Goal: Information Seeking & Learning: Learn about a topic

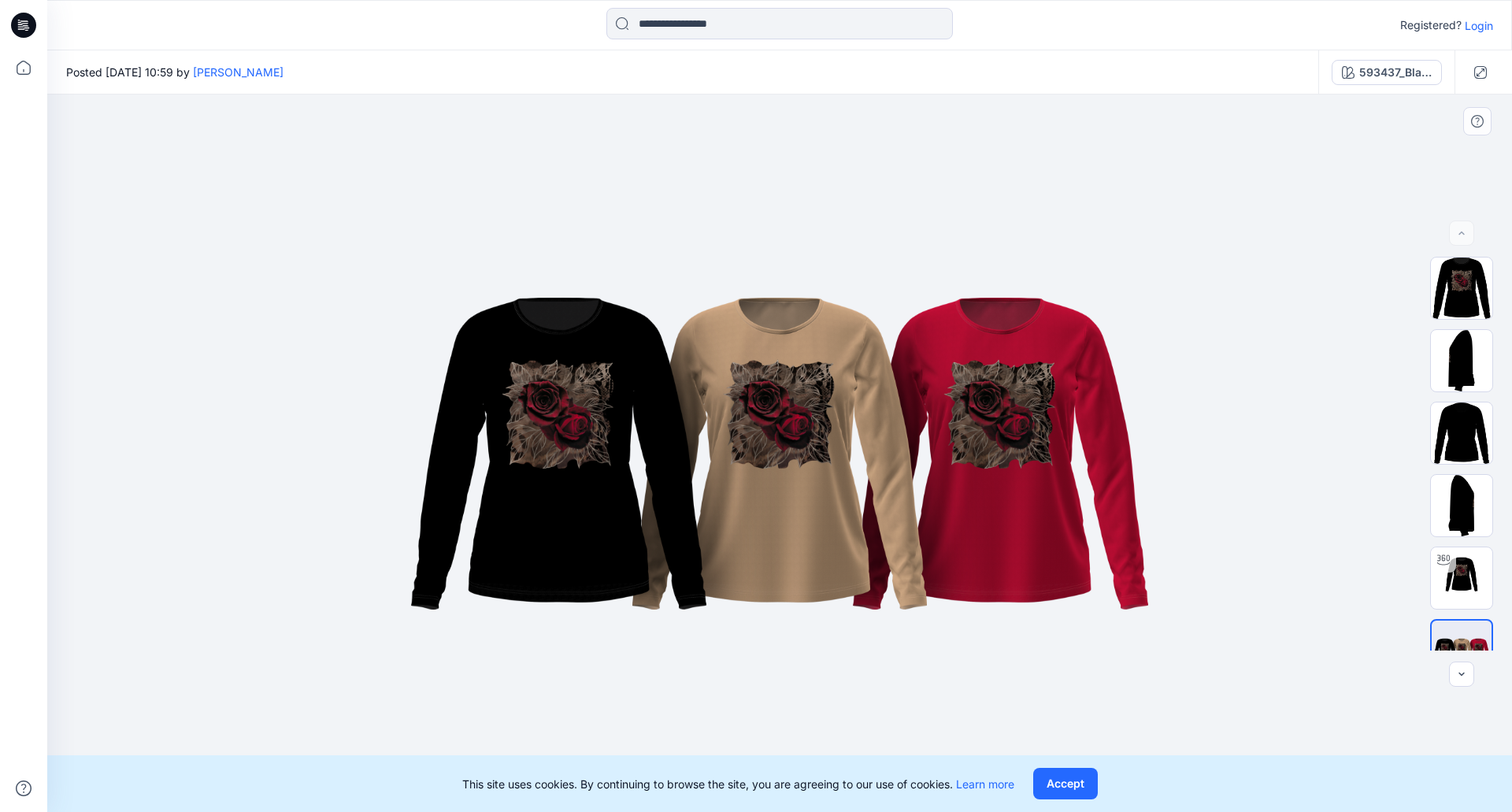
click at [947, 179] on div at bounding box center [780, 453] width 1465 height 717
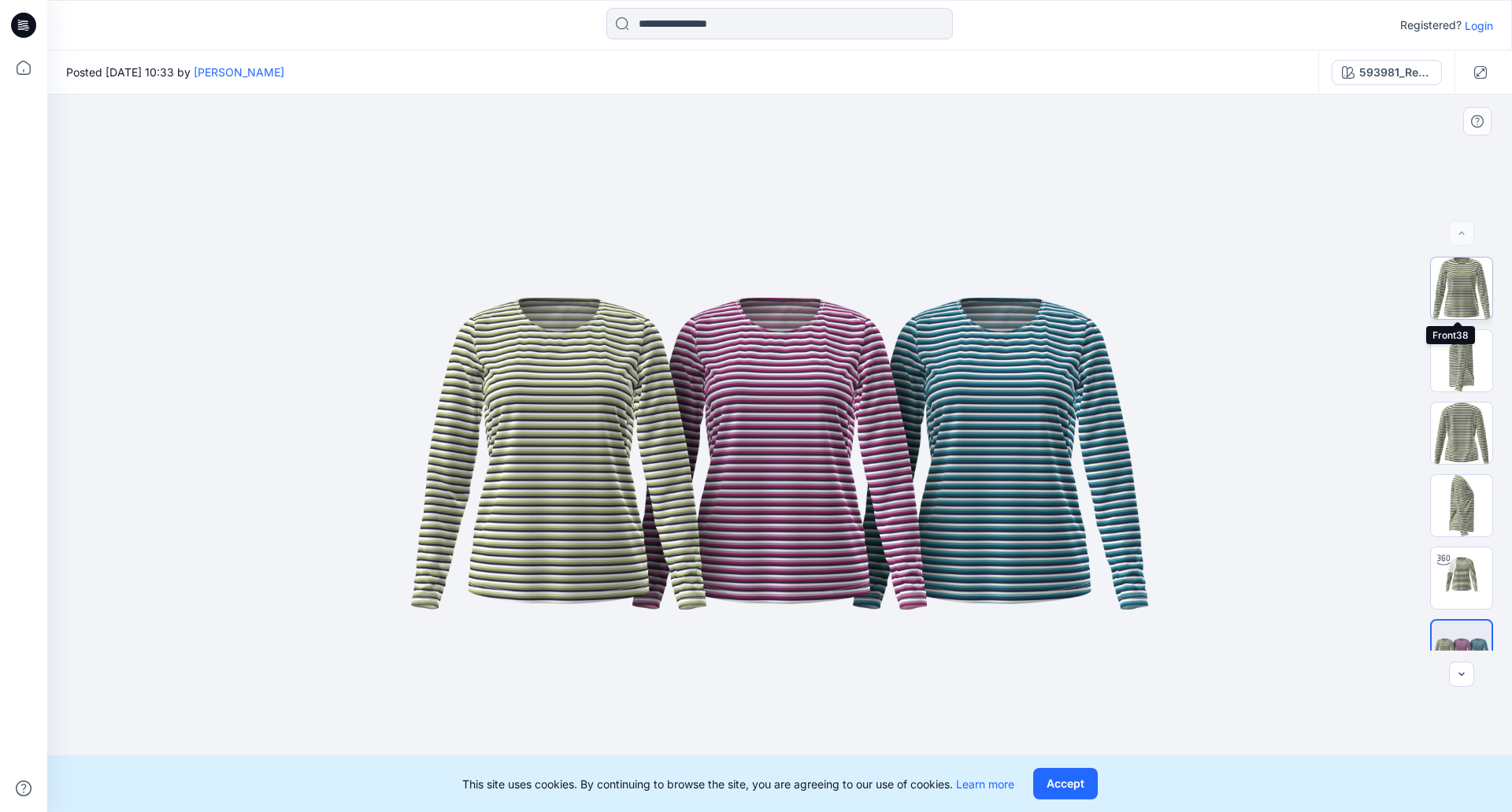
click at [1455, 309] on img at bounding box center [1461, 288] width 62 height 62
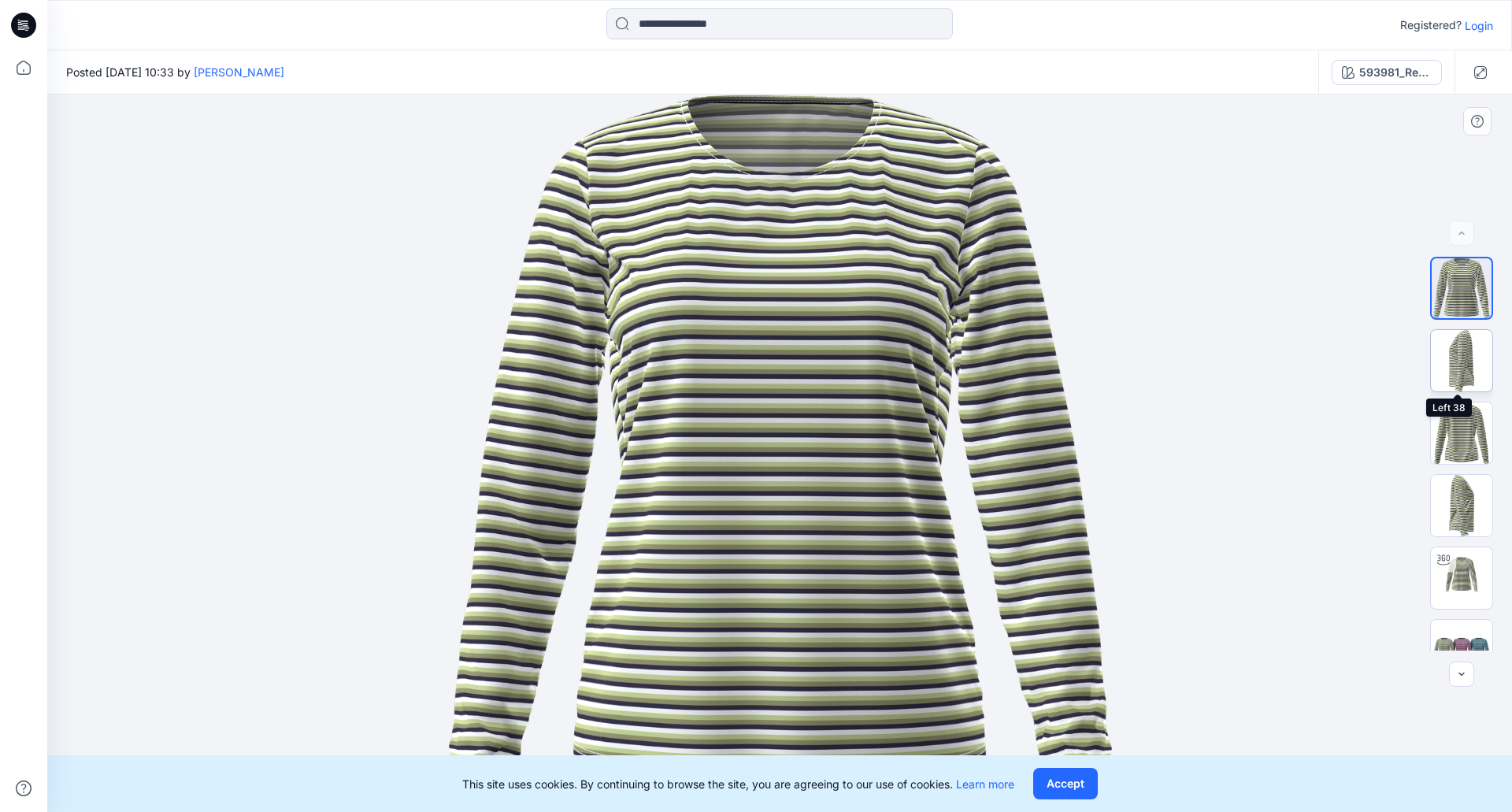
click at [1461, 367] on img at bounding box center [1461, 360] width 62 height 62
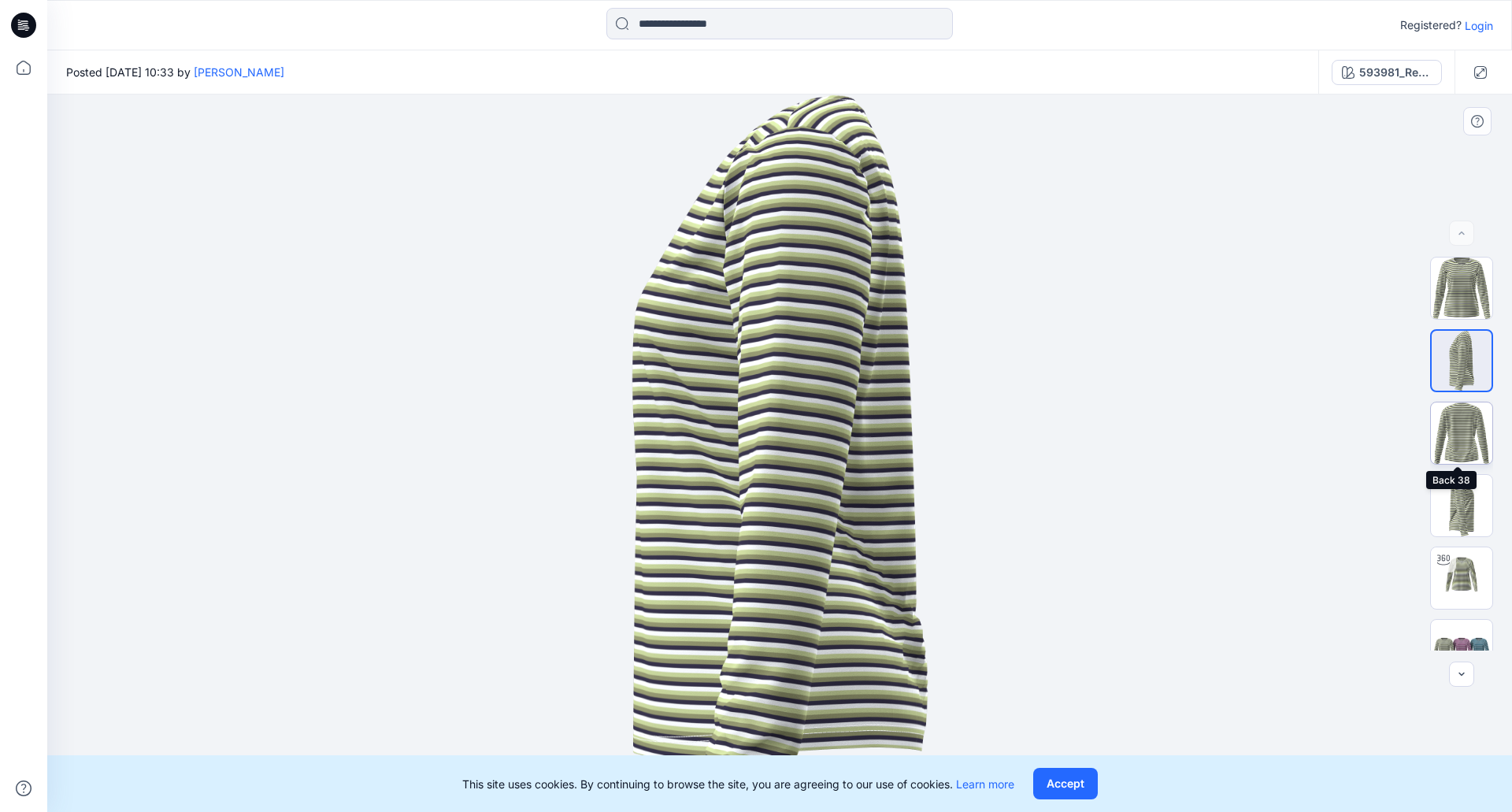
click at [1467, 431] on img at bounding box center [1461, 433] width 62 height 62
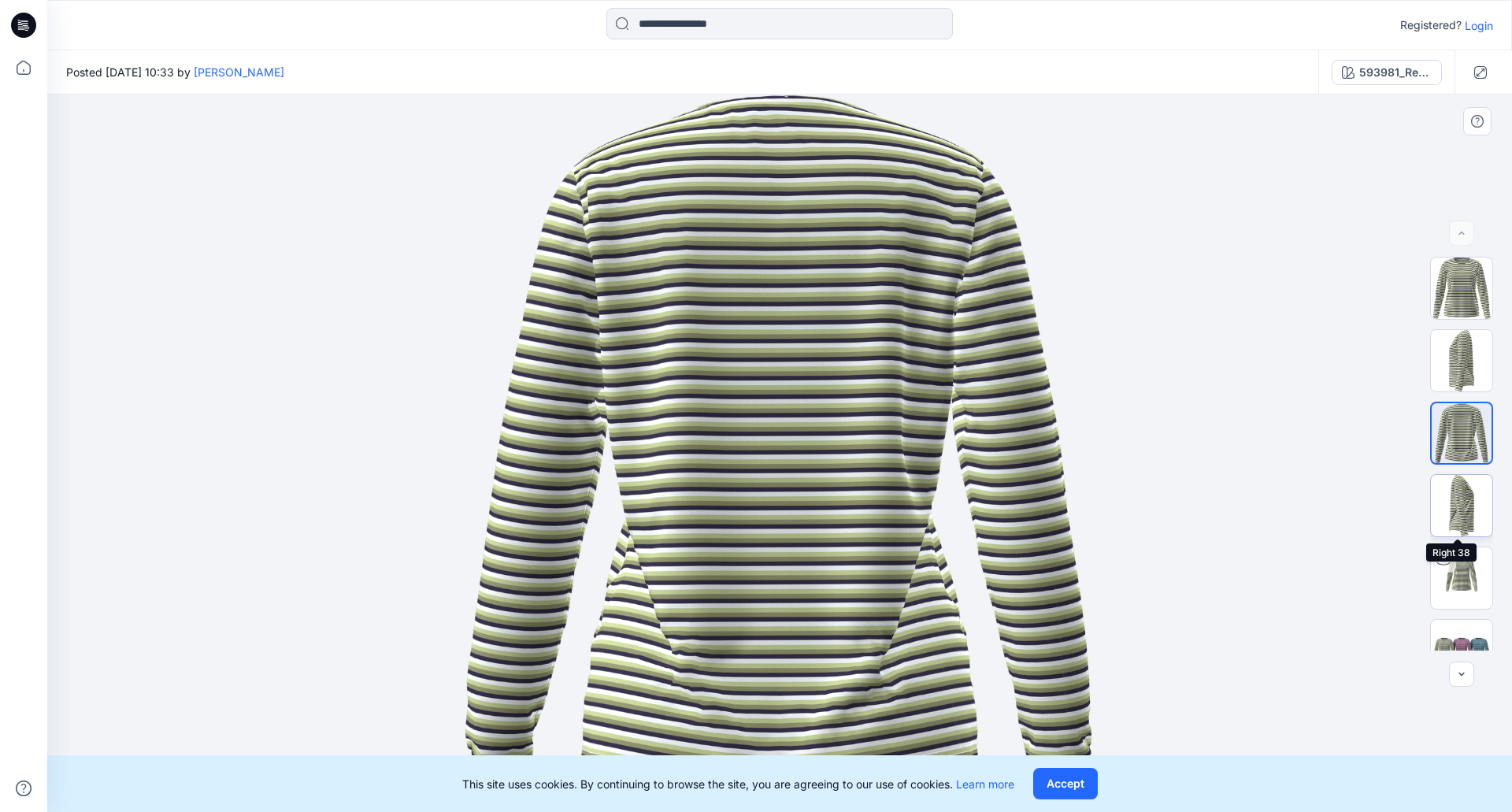
click at [1467, 504] on img at bounding box center [1461, 505] width 62 height 62
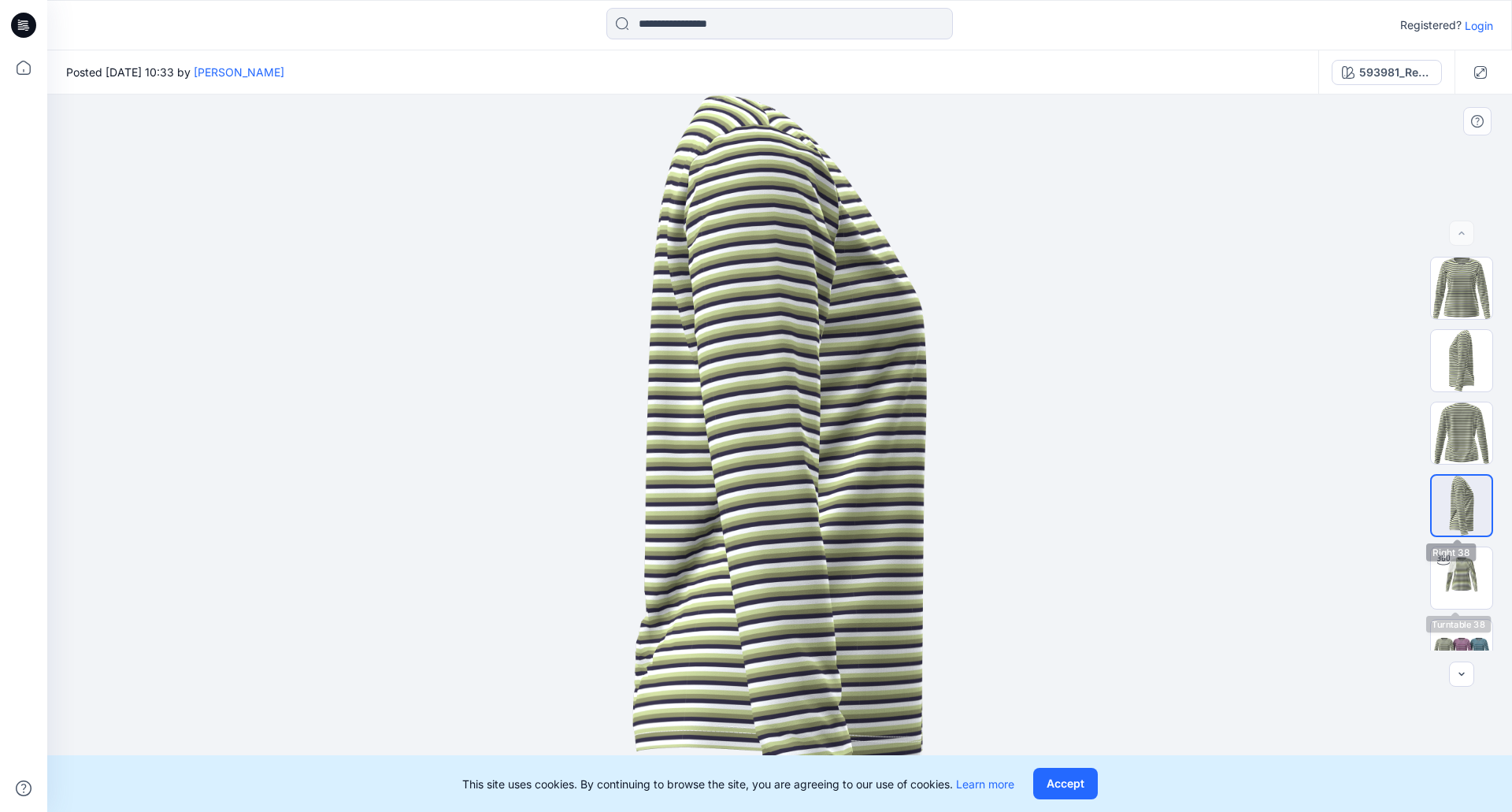
click at [1461, 505] on img at bounding box center [1461, 505] width 60 height 60
click at [1457, 635] on img at bounding box center [1461, 650] width 62 height 37
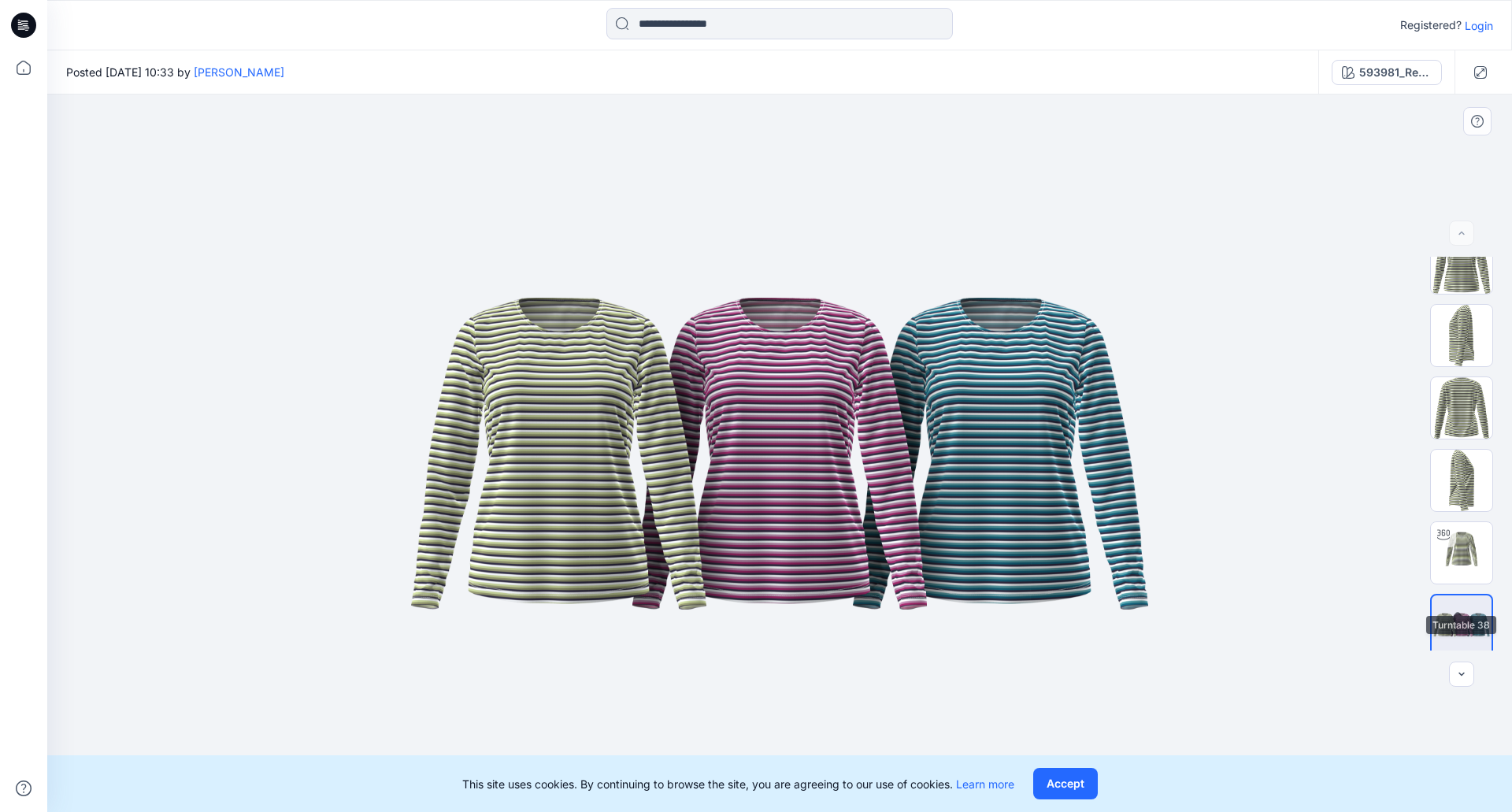
scroll to position [31, 0]
